Goal: Find specific fact: Find specific fact

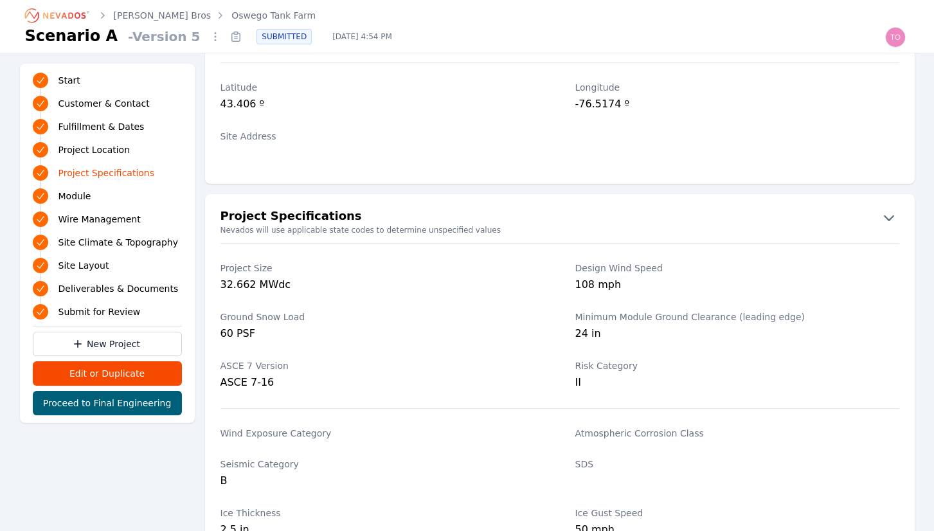
scroll to position [776, 0]
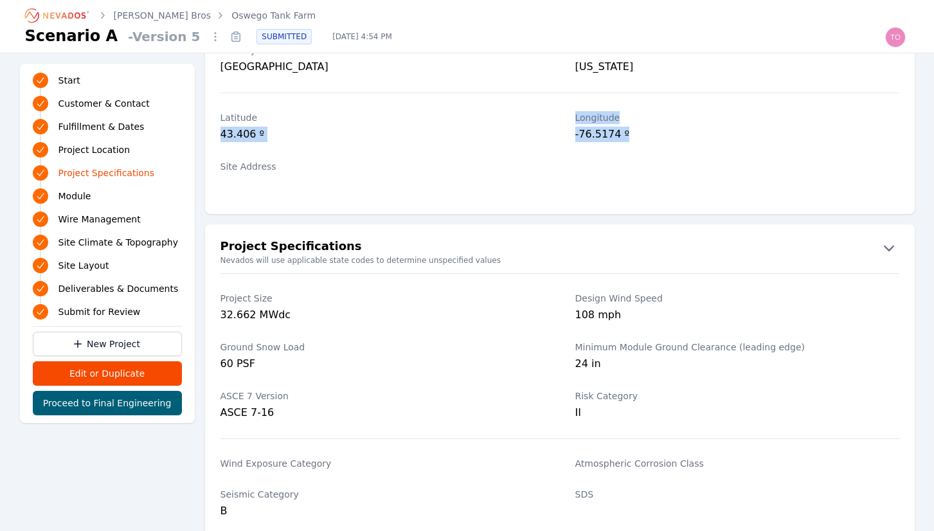
drag, startPoint x: 220, startPoint y: 132, endPoint x: 649, endPoint y: 139, distance: 428.6
click at [649, 139] on div "Latitude 43.406 º Longitude -76.5174 º" at bounding box center [559, 127] width 709 height 49
copy div "43.406 º Longitude -76.5174 º"
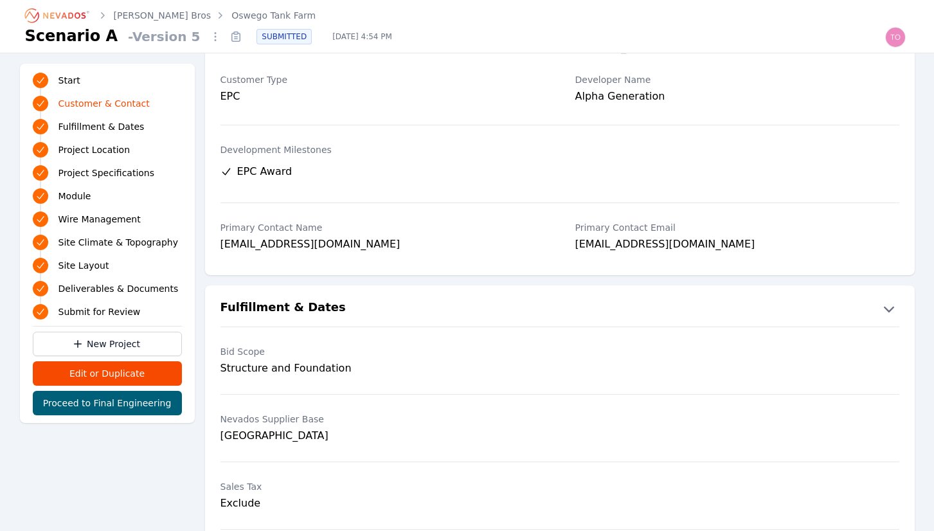
scroll to position [0, 0]
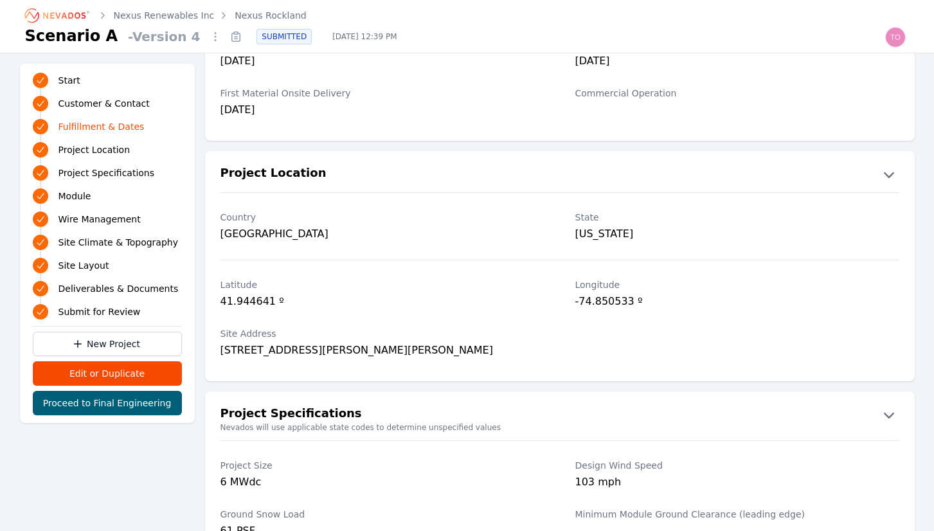
scroll to position [601, 0]
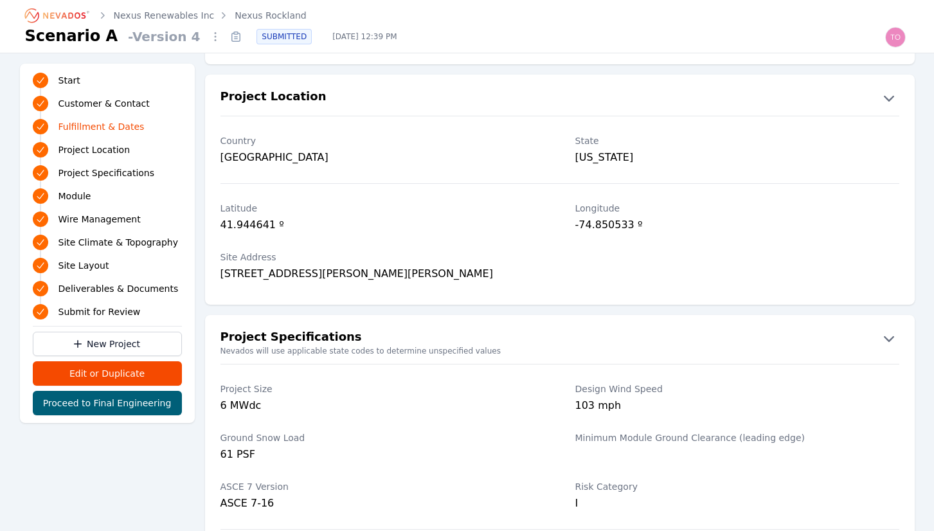
scroll to position [686, 0]
drag, startPoint x: 466, startPoint y: 272, endPoint x: 222, endPoint y: 276, distance: 244.2
click at [222, 276] on div "[STREET_ADDRESS][PERSON_NAME][PERSON_NAME]" at bounding box center [382, 274] width 324 height 18
copy div "[STREET_ADDRESS][PERSON_NAME][PERSON_NAME]"
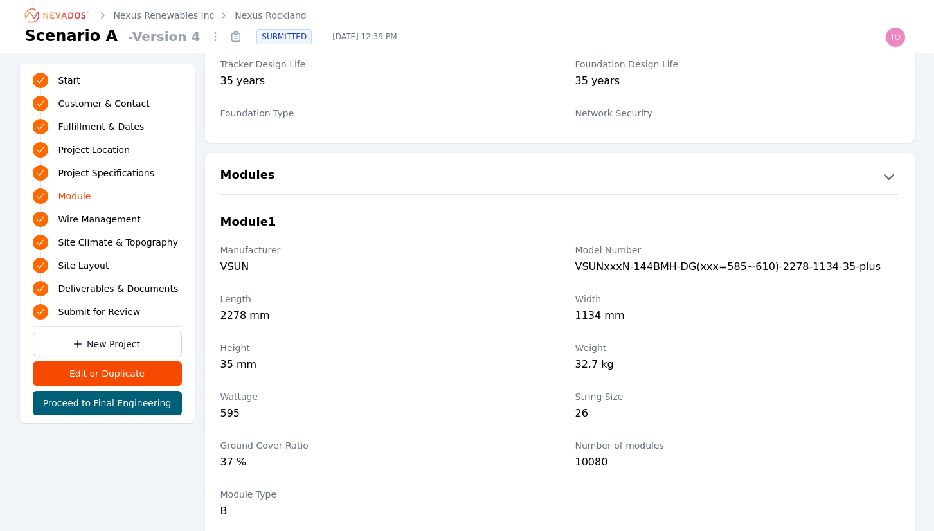
scroll to position [1304, 0]
